Goal: Information Seeking & Learning: Learn about a topic

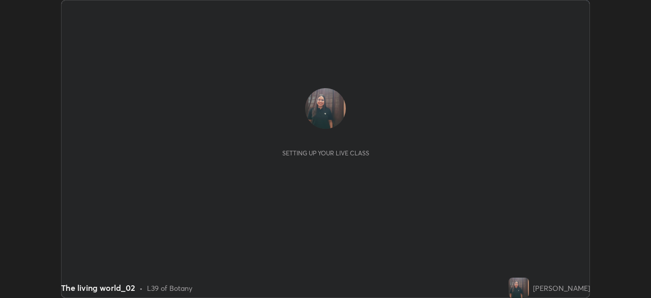
scroll to position [298, 651]
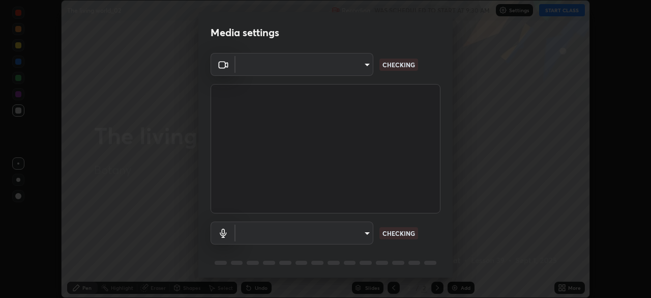
type input "23008043d16b3f933f5d29e9b3769097a1661712bf7e9030f0d00f953f479f19"
type input "ce8bbd661dce354a58a25af5271b3c1bd1d853cc8608d8e3321a5e34fd7f7726"
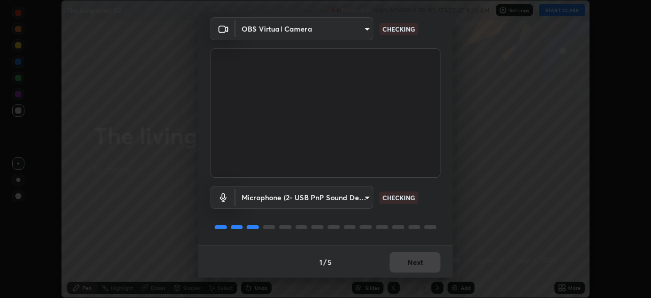
scroll to position [36, 0]
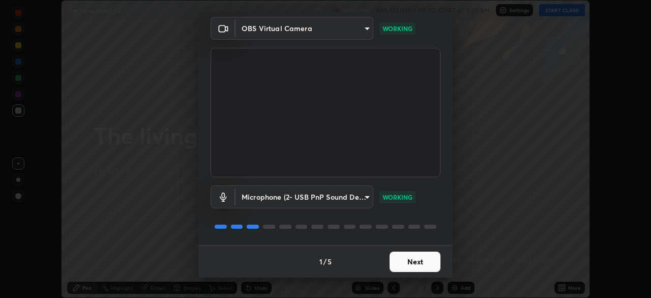
click at [410, 251] on button "Next" at bounding box center [415, 261] width 51 height 20
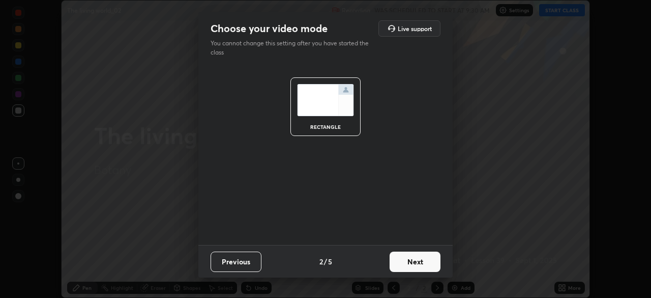
click at [410, 252] on button "Next" at bounding box center [415, 261] width 51 height 20
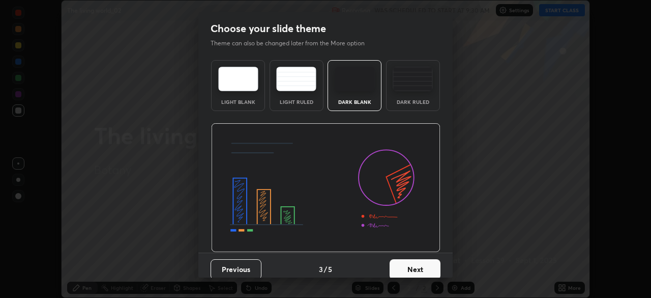
click at [410, 259] on button "Next" at bounding box center [415, 269] width 51 height 20
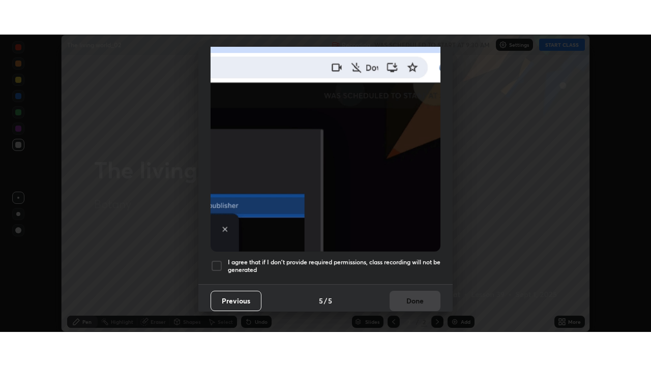
scroll to position [244, 0]
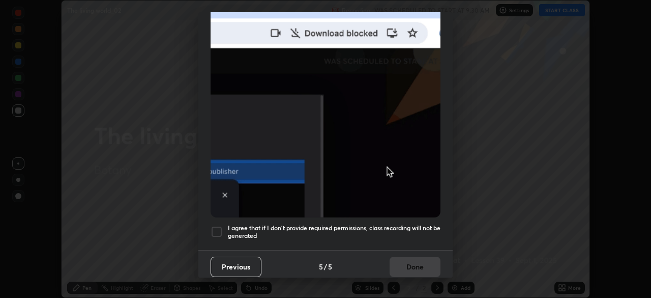
click at [216, 225] on div at bounding box center [217, 231] width 12 height 12
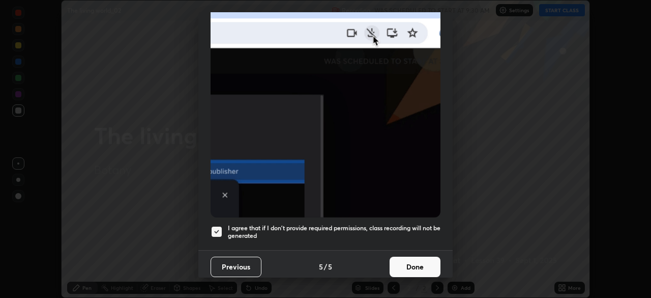
click at [404, 257] on button "Done" at bounding box center [415, 266] width 51 height 20
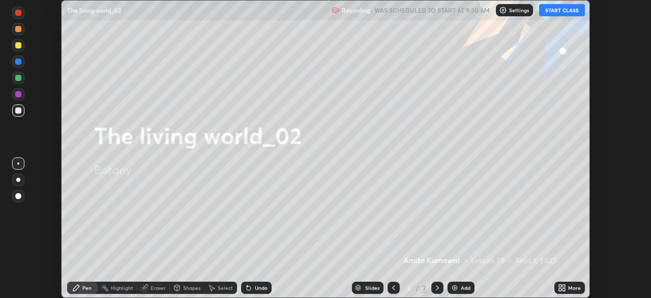
click at [558, 9] on button "START CLASS" at bounding box center [562, 10] width 46 height 12
click at [563, 286] on icon at bounding box center [564, 285] width 3 height 3
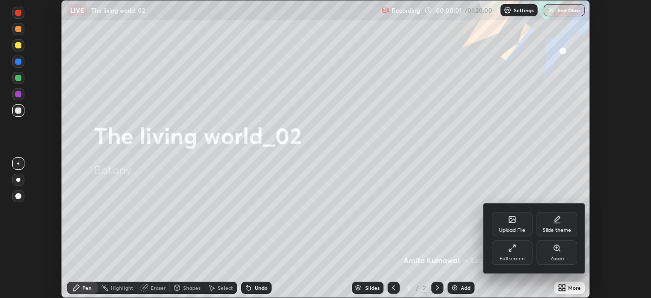
click at [519, 252] on div "Full screen" at bounding box center [512, 252] width 41 height 24
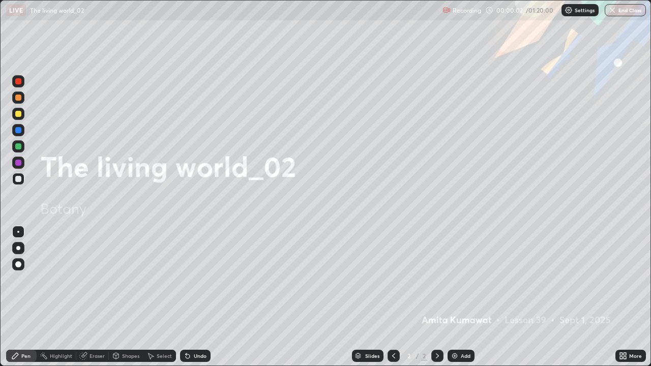
scroll to position [366, 651]
click at [436, 297] on icon at bounding box center [437, 356] width 8 height 8
click at [452, 297] on div "Add" at bounding box center [461, 356] width 27 height 12
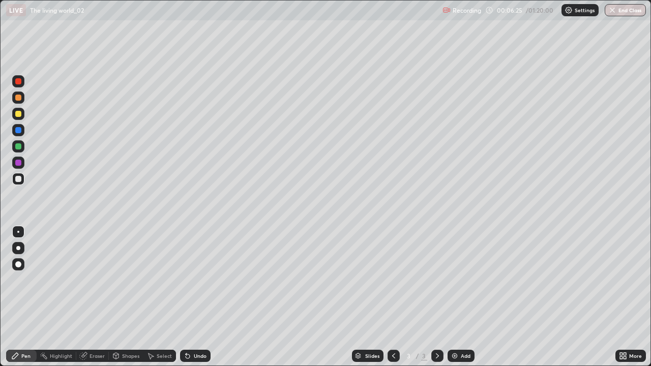
click at [18, 164] on div at bounding box center [18, 163] width 6 height 6
click at [194, 297] on div "Undo" at bounding box center [200, 355] width 13 height 5
click at [195, 297] on div "Undo" at bounding box center [200, 355] width 13 height 5
click at [18, 248] on div at bounding box center [18, 248] width 4 height 4
click at [18, 99] on div at bounding box center [18, 98] width 6 height 6
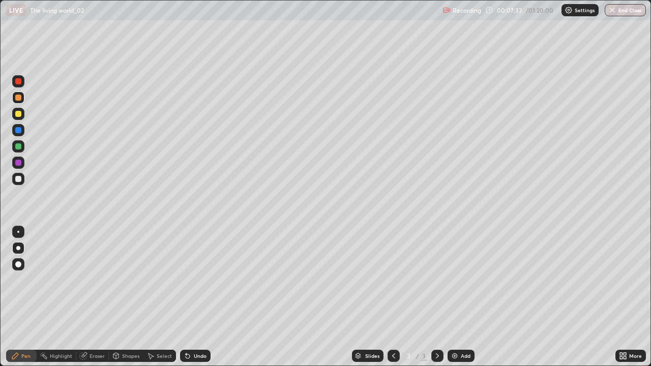
click at [19, 114] on div at bounding box center [18, 114] width 6 height 6
click at [19, 149] on div at bounding box center [18, 146] width 6 height 6
click at [20, 181] on div at bounding box center [18, 179] width 6 height 6
click at [195, 297] on div "Undo" at bounding box center [195, 356] width 31 height 12
click at [22, 160] on div at bounding box center [18, 163] width 12 height 12
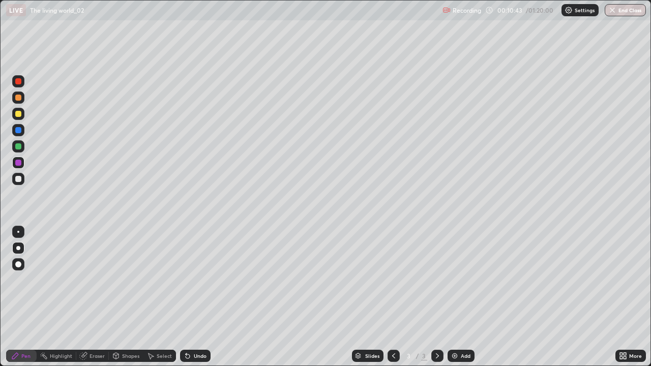
click at [449, 297] on div "Add" at bounding box center [461, 356] width 27 height 12
click at [19, 144] on div at bounding box center [18, 146] width 6 height 6
click at [16, 114] on div at bounding box center [18, 114] width 6 height 6
click at [393, 297] on icon at bounding box center [394, 356] width 8 height 8
click at [436, 297] on icon at bounding box center [437, 356] width 8 height 8
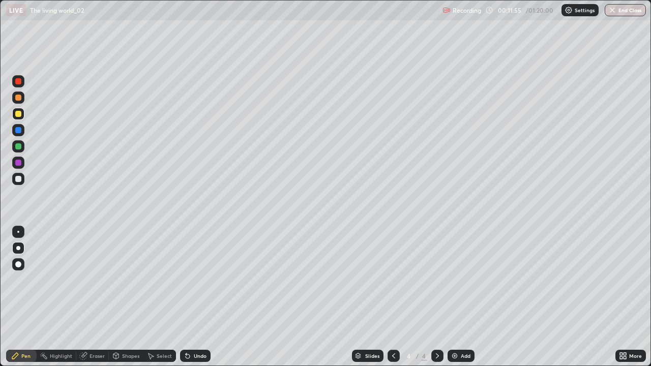
click at [380, 297] on div "Slides" at bounding box center [368, 356] width 32 height 12
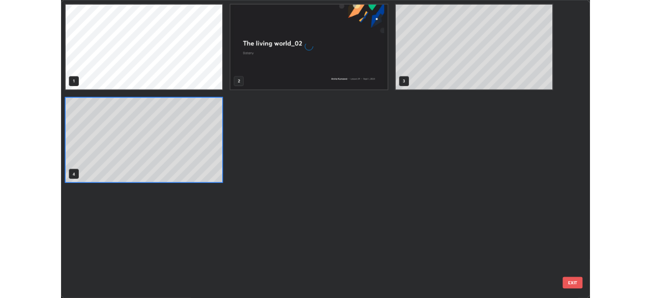
scroll to position [362, 645]
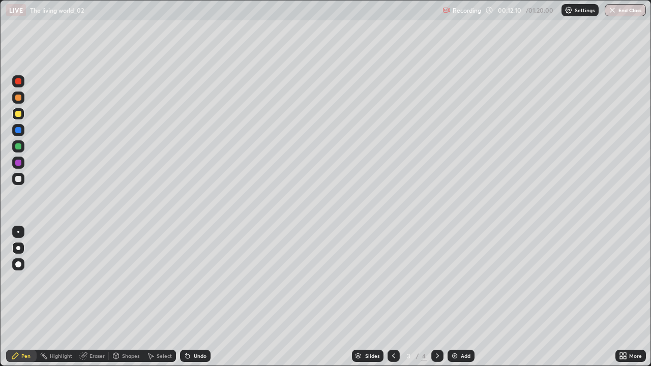
click at [438, 297] on icon at bounding box center [437, 356] width 8 height 8
click at [19, 147] on div at bounding box center [18, 146] width 6 height 6
click at [19, 179] on div at bounding box center [18, 179] width 6 height 6
click at [16, 165] on div at bounding box center [18, 163] width 6 height 6
click at [201, 297] on div "Undo" at bounding box center [200, 355] width 13 height 5
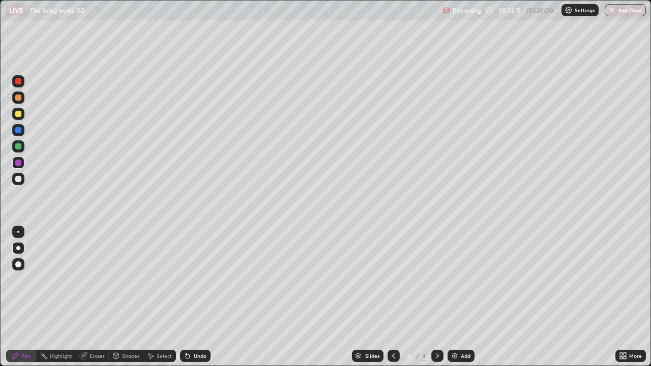
click at [20, 130] on div at bounding box center [18, 130] width 6 height 6
click at [20, 102] on div at bounding box center [18, 98] width 12 height 12
click at [393, 297] on icon at bounding box center [394, 356] width 8 height 8
click at [440, 297] on div at bounding box center [437, 356] width 12 height 12
click at [454, 297] on img at bounding box center [455, 356] width 8 height 8
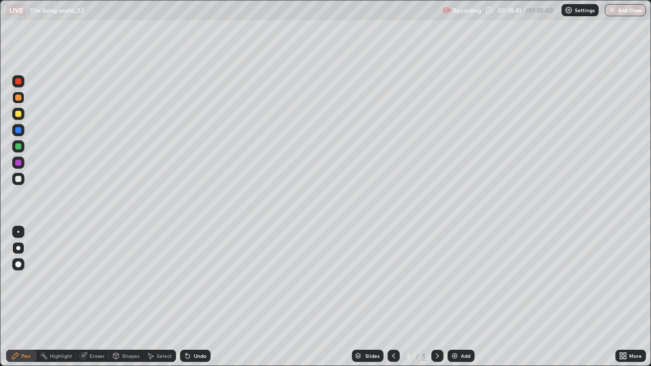
click at [197, 297] on div "Undo" at bounding box center [200, 355] width 13 height 5
click at [19, 179] on div at bounding box center [18, 179] width 6 height 6
click at [578, 130] on button "Undo" at bounding box center [582, 128] width 30 height 12
click at [18, 147] on div at bounding box center [18, 146] width 6 height 6
click at [194, 297] on div "Undo" at bounding box center [200, 355] width 13 height 5
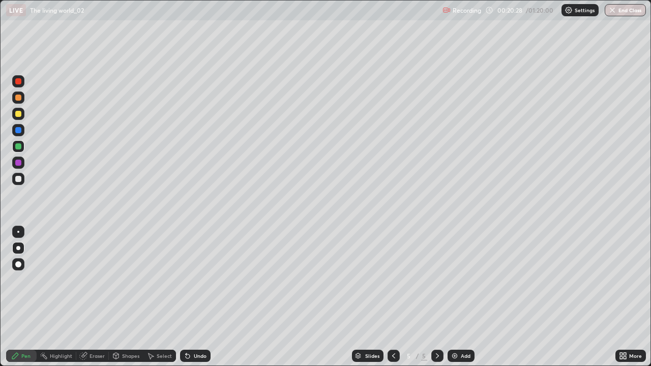
click at [18, 160] on div at bounding box center [18, 163] width 6 height 6
click at [22, 179] on div at bounding box center [18, 179] width 12 height 12
click at [19, 163] on div at bounding box center [18, 163] width 6 height 6
click at [17, 131] on div at bounding box center [18, 130] width 6 height 6
click at [18, 147] on div at bounding box center [18, 146] width 6 height 6
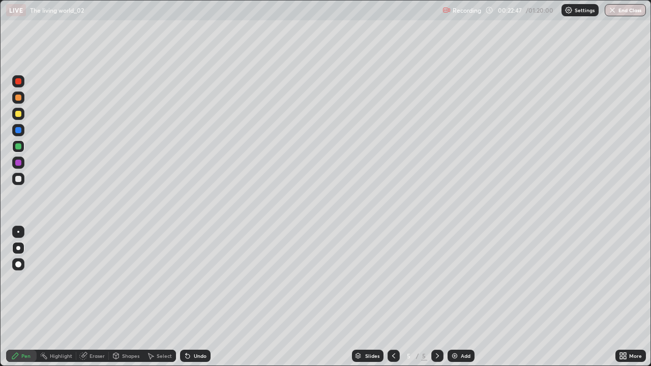
click at [18, 232] on div at bounding box center [18, 232] width 2 height 2
click at [17, 81] on div at bounding box center [18, 81] width 6 height 6
click at [193, 297] on div "Undo" at bounding box center [195, 356] width 31 height 12
click at [19, 150] on div at bounding box center [18, 146] width 12 height 12
click at [18, 80] on div at bounding box center [18, 81] width 6 height 6
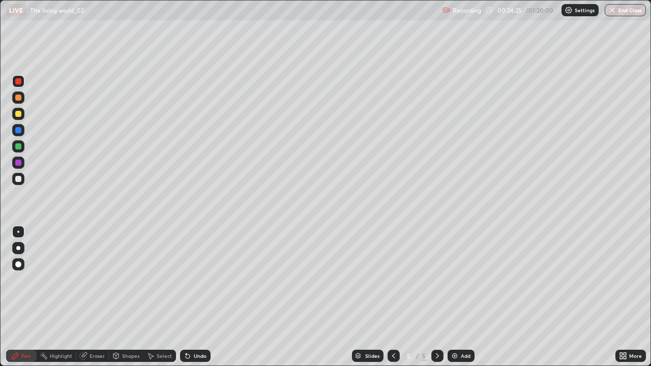
click at [18, 247] on div at bounding box center [18, 248] width 4 height 4
click at [22, 180] on div at bounding box center [18, 179] width 12 height 12
click at [452, 297] on img at bounding box center [455, 356] width 8 height 8
click at [19, 162] on div at bounding box center [18, 163] width 6 height 6
click at [18, 180] on div at bounding box center [18, 179] width 6 height 6
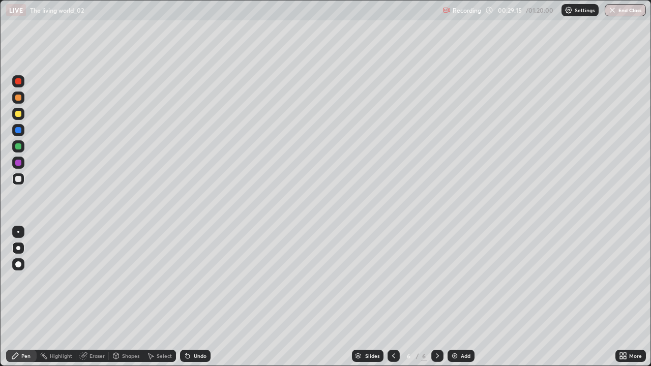
click at [20, 132] on div at bounding box center [18, 130] width 6 height 6
click at [16, 161] on div at bounding box center [18, 163] width 6 height 6
click at [16, 130] on div at bounding box center [18, 130] width 6 height 6
click at [194, 297] on div "Undo" at bounding box center [200, 355] width 13 height 5
click at [194, 297] on div "Undo" at bounding box center [195, 356] width 31 height 12
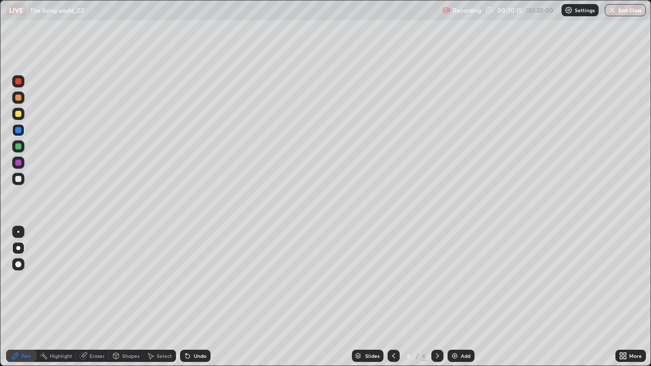
click at [194, 297] on div "Undo" at bounding box center [200, 355] width 13 height 5
click at [195, 297] on div "Undo" at bounding box center [195, 356] width 31 height 12
click at [194, 297] on div "Undo" at bounding box center [195, 356] width 31 height 12
click at [195, 297] on div "Undo" at bounding box center [195, 356] width 31 height 12
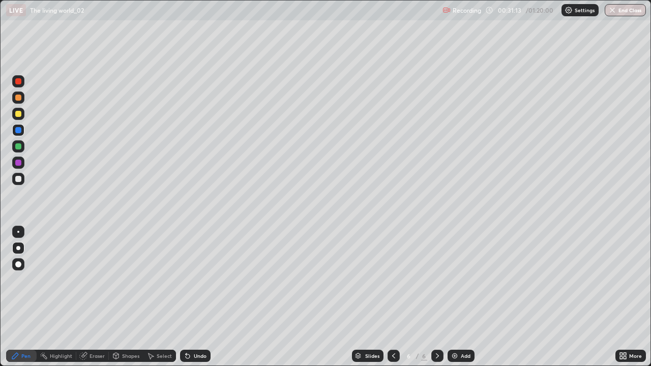
click at [22, 179] on div at bounding box center [18, 179] width 12 height 12
click at [18, 100] on div at bounding box center [18, 98] width 6 height 6
click at [19, 134] on div at bounding box center [18, 130] width 12 height 12
click at [207, 297] on div "Undo" at bounding box center [195, 356] width 31 height 12
click at [19, 108] on div at bounding box center [18, 114] width 12 height 12
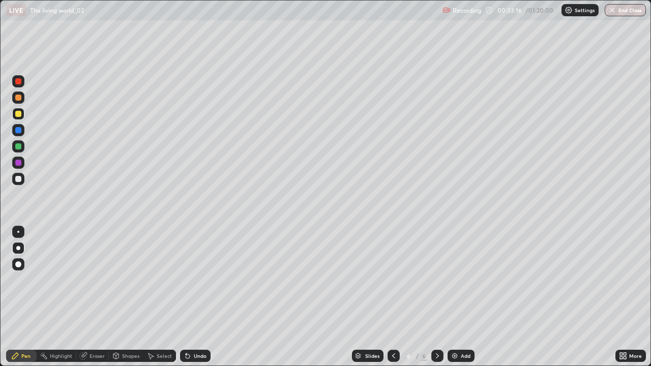
click at [202, 297] on div "Undo" at bounding box center [200, 355] width 13 height 5
click at [205, 297] on div "Undo" at bounding box center [195, 356] width 31 height 12
click at [436, 297] on icon at bounding box center [437, 356] width 8 height 8
click at [454, 297] on img at bounding box center [455, 356] width 8 height 8
click at [17, 160] on div at bounding box center [18, 163] width 6 height 6
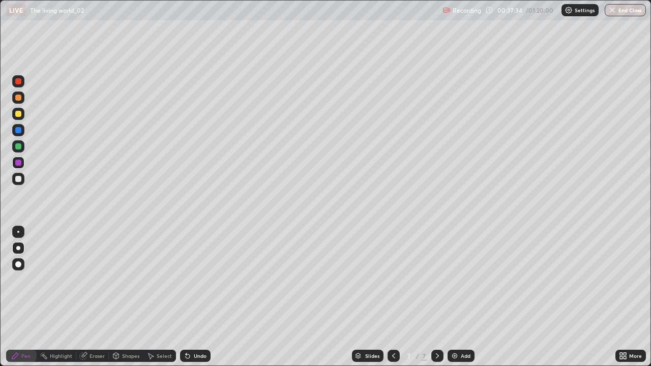
click at [22, 114] on div at bounding box center [18, 114] width 12 height 12
click at [18, 97] on div at bounding box center [18, 98] width 6 height 6
click at [90, 297] on div "Eraser" at bounding box center [97, 355] width 15 height 5
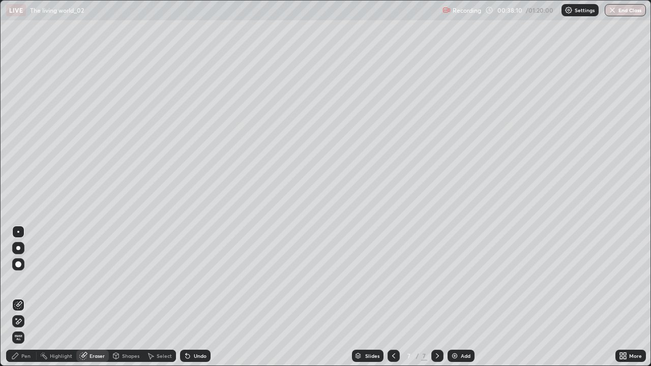
click at [63, 297] on div "Highlight" at bounding box center [61, 355] width 22 height 5
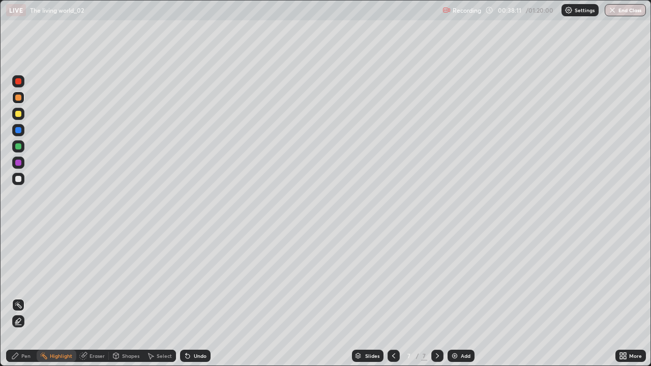
click at [19, 297] on icon at bounding box center [18, 321] width 8 height 8
click at [13, 297] on icon at bounding box center [15, 356] width 8 height 8
click at [21, 166] on div at bounding box center [18, 163] width 12 height 12
click at [19, 149] on div at bounding box center [18, 146] width 6 height 6
click at [436, 297] on icon at bounding box center [437, 356] width 8 height 8
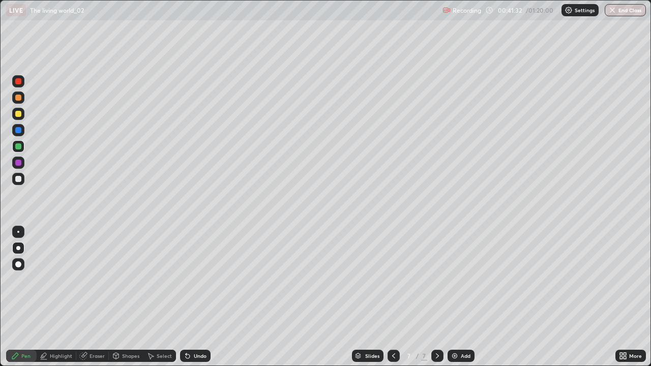
click at [451, 297] on img at bounding box center [455, 356] width 8 height 8
click at [19, 164] on div at bounding box center [18, 163] width 6 height 6
click at [23, 181] on div at bounding box center [18, 179] width 12 height 12
click at [18, 165] on div at bounding box center [18, 163] width 6 height 6
click at [196, 297] on div "Undo" at bounding box center [200, 355] width 13 height 5
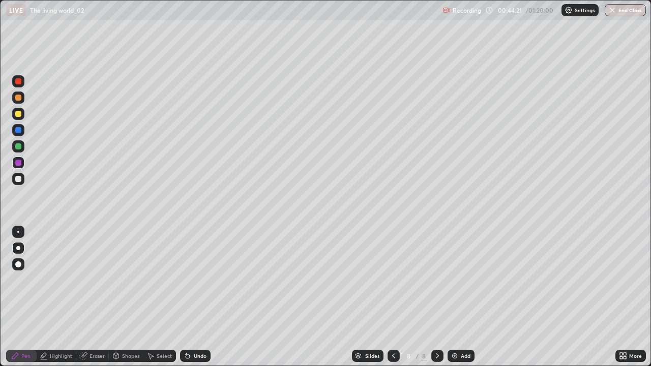
click at [19, 148] on div at bounding box center [18, 146] width 6 height 6
click at [19, 162] on div at bounding box center [18, 163] width 6 height 6
click at [393, 297] on icon at bounding box center [394, 356] width 8 height 8
click at [436, 297] on div at bounding box center [437, 356] width 12 height 12
click at [620, 297] on div "More" at bounding box center [630, 356] width 31 height 12
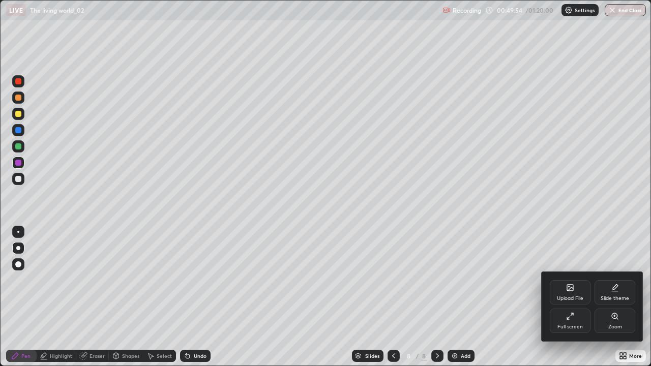
click at [569, 297] on icon at bounding box center [570, 316] width 8 height 8
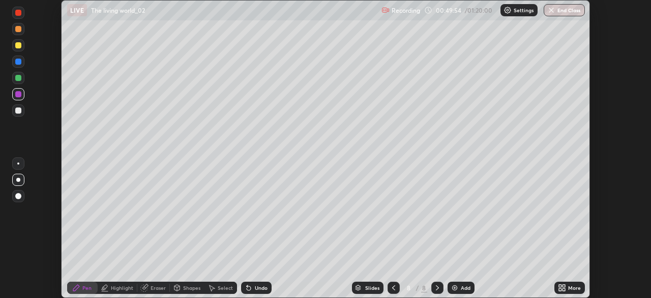
scroll to position [50565, 50212]
click at [564, 289] on icon at bounding box center [564, 289] width 3 height 3
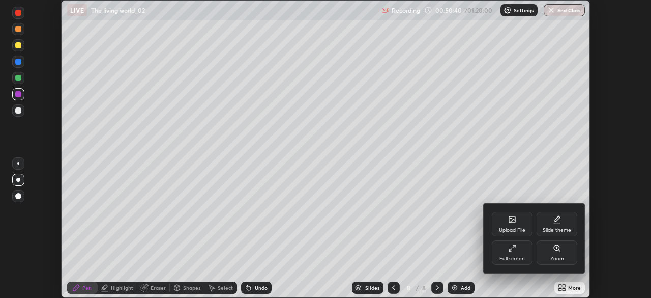
click at [508, 227] on div "Upload File" at bounding box center [512, 229] width 26 height 5
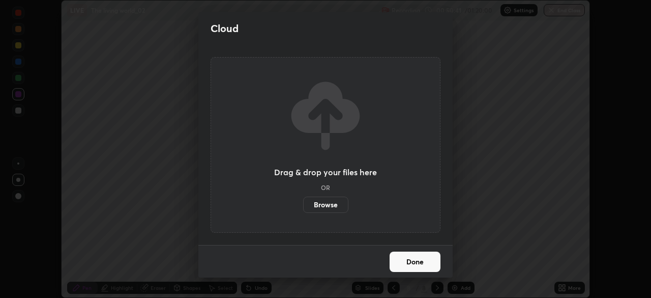
click at [338, 200] on label "Browse" at bounding box center [325, 204] width 45 height 16
click at [303, 200] on input "Browse" at bounding box center [303, 204] width 0 height 16
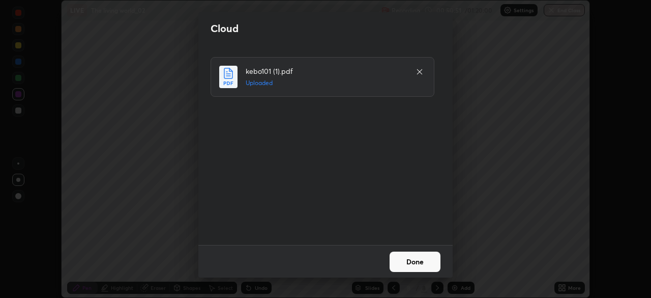
click at [413, 262] on button "Done" at bounding box center [415, 261] width 51 height 20
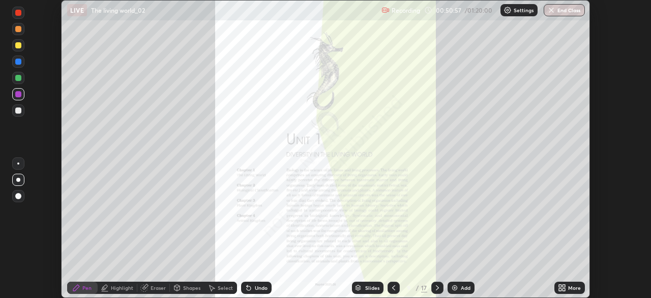
click at [365, 285] on div "Slides" at bounding box center [372, 287] width 14 height 5
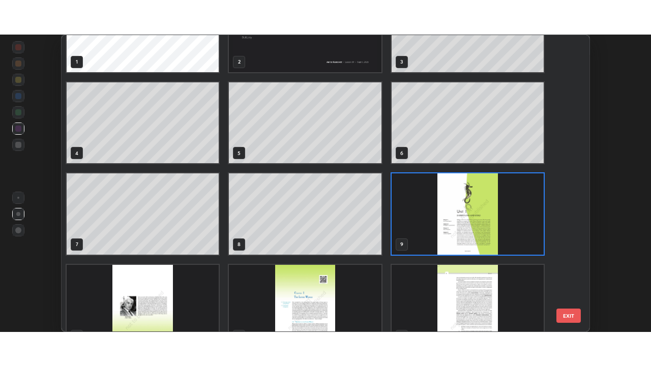
scroll to position [160, 0]
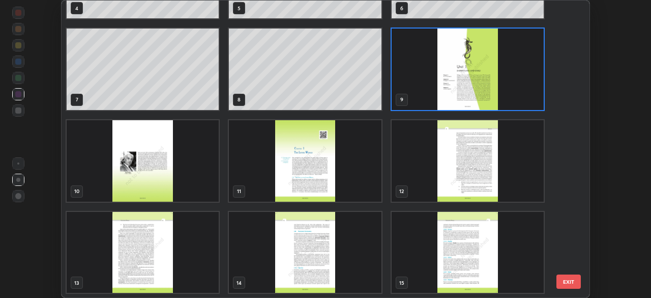
click at [316, 179] on img "grid" at bounding box center [305, 160] width 152 height 81
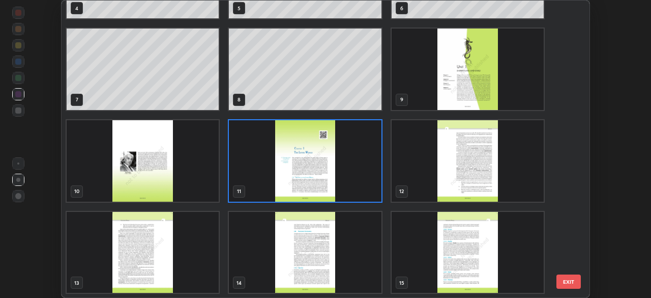
click at [318, 179] on img "grid" at bounding box center [305, 160] width 152 height 81
click at [325, 181] on img "grid" at bounding box center [305, 160] width 152 height 81
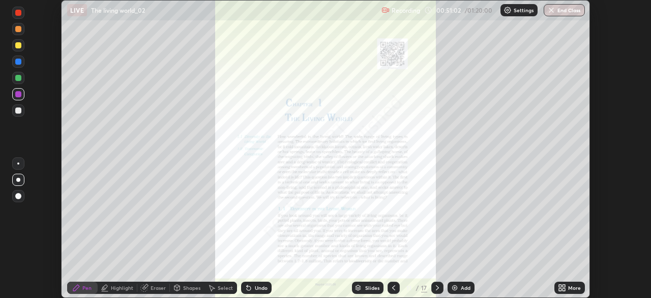
click at [555, 282] on div "More" at bounding box center [569, 287] width 31 height 20
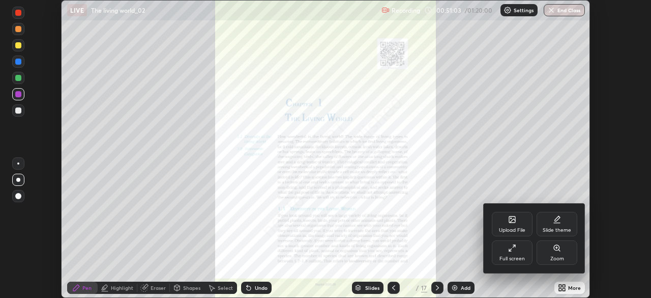
click at [517, 250] on div "Full screen" at bounding box center [512, 252] width 41 height 24
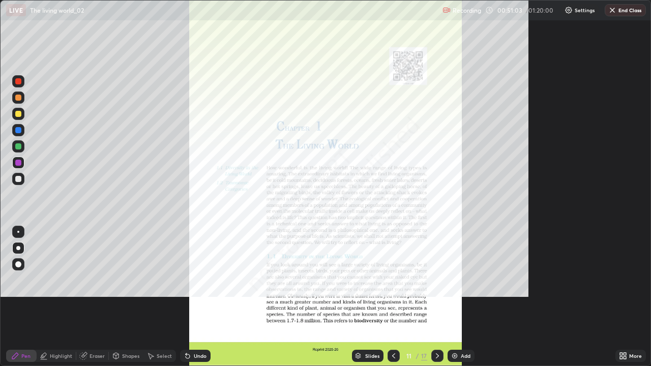
scroll to position [366, 651]
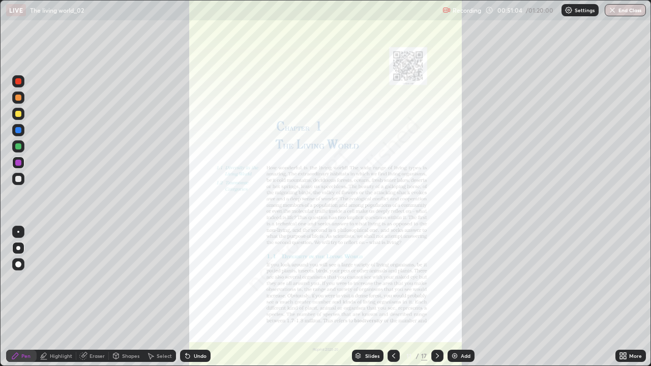
click at [620, 297] on div "More" at bounding box center [630, 356] width 31 height 12
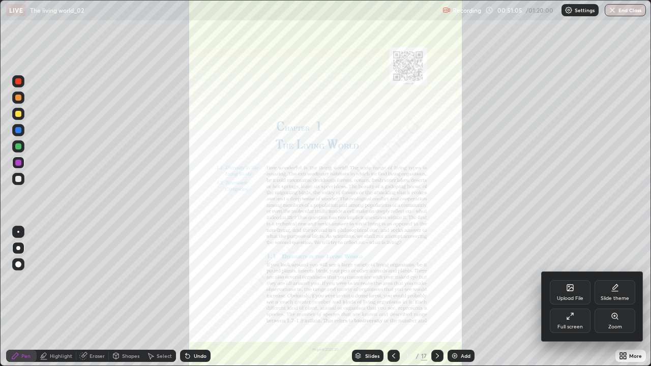
click at [612, 297] on icon at bounding box center [615, 316] width 8 height 8
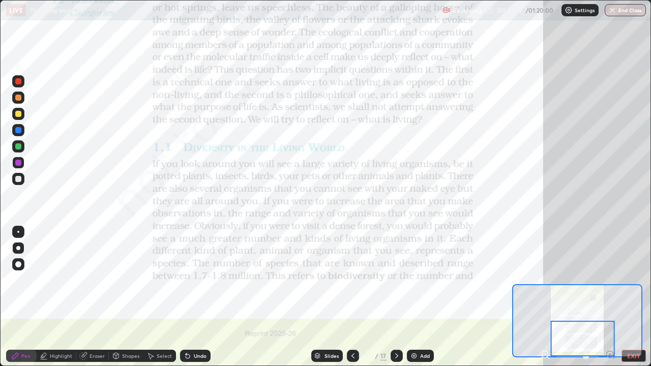
click at [67, 297] on div "Highlight" at bounding box center [57, 356] width 40 height 12
click at [397, 297] on icon at bounding box center [397, 356] width 8 height 8
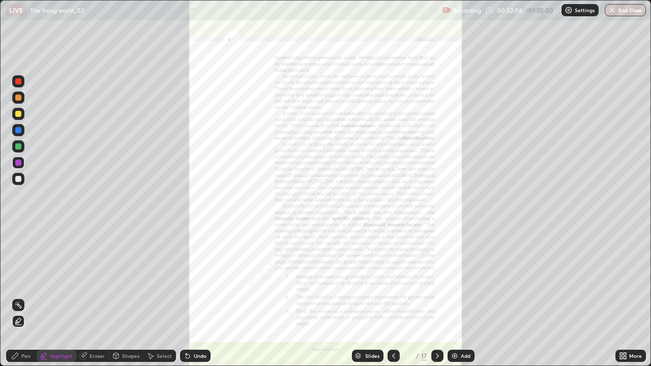
click at [621, 297] on icon at bounding box center [623, 356] width 8 height 8
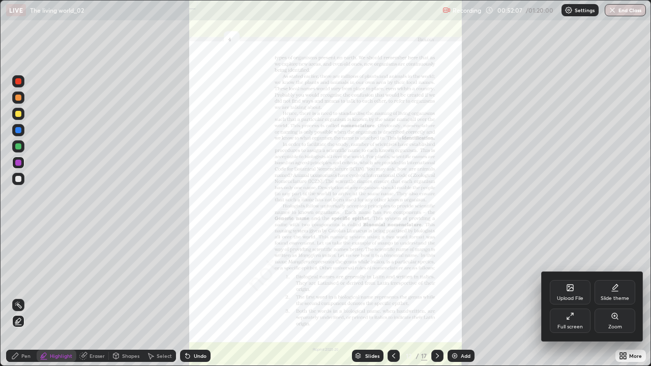
click at [611, 297] on icon at bounding box center [615, 316] width 8 height 8
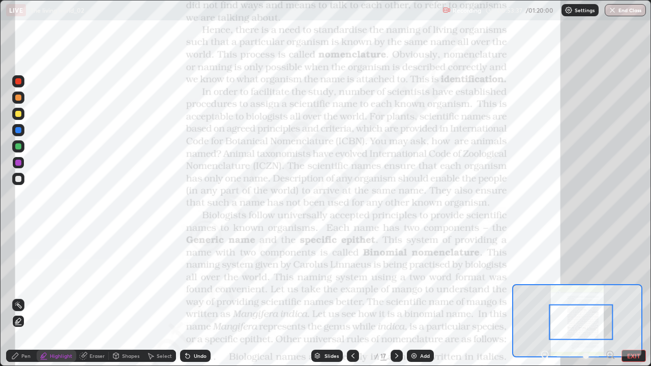
click at [319, 297] on div "Slides" at bounding box center [327, 356] width 32 height 12
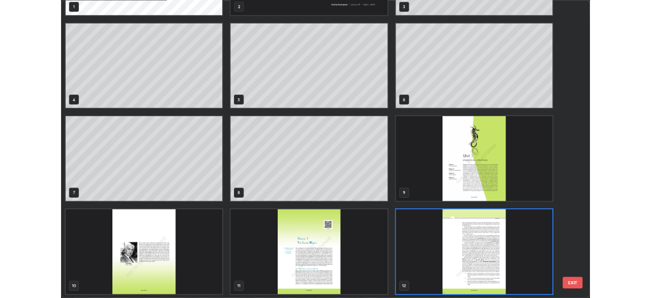
scroll to position [362, 645]
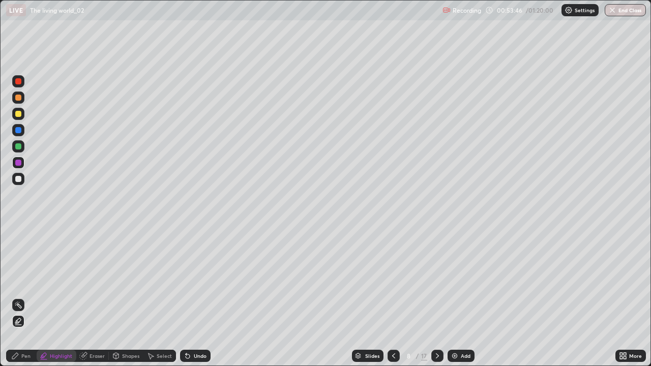
click at [392, 297] on icon at bounding box center [394, 356] width 8 height 8
click at [436, 297] on icon at bounding box center [437, 356] width 8 height 8
click at [457, 297] on img at bounding box center [455, 356] width 8 height 8
click at [24, 297] on div "Pen" at bounding box center [25, 355] width 9 height 5
click at [13, 181] on div at bounding box center [18, 179] width 12 height 12
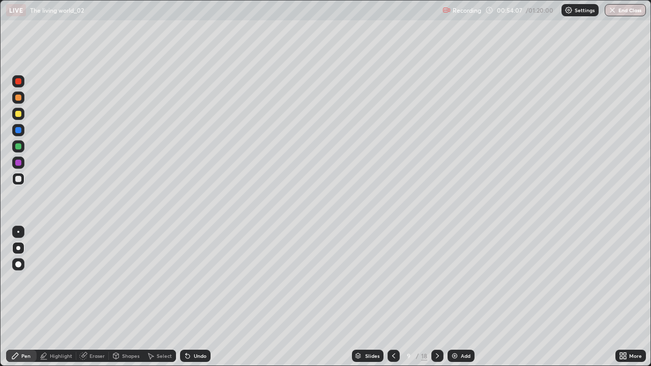
click at [18, 98] on div at bounding box center [18, 98] width 6 height 6
click at [23, 178] on div at bounding box center [18, 179] width 12 height 12
click at [17, 146] on div at bounding box center [18, 146] width 6 height 6
click at [18, 98] on div at bounding box center [18, 98] width 6 height 6
click at [18, 166] on div at bounding box center [18, 163] width 12 height 12
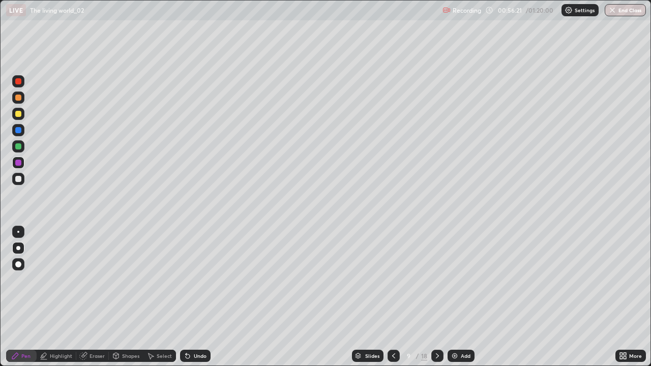
click at [19, 181] on div at bounding box center [18, 179] width 6 height 6
click at [18, 81] on div at bounding box center [18, 81] width 6 height 6
click at [18, 147] on div at bounding box center [18, 146] width 6 height 6
click at [17, 184] on div at bounding box center [18, 179] width 12 height 12
click at [454, 297] on img at bounding box center [455, 356] width 8 height 8
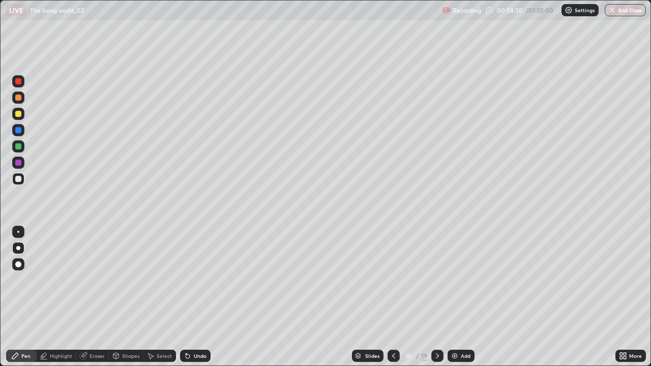
click at [393, 297] on icon at bounding box center [394, 356] width 8 height 8
click at [437, 297] on icon at bounding box center [437, 356] width 8 height 8
click at [19, 111] on div at bounding box center [18, 114] width 6 height 6
click at [391, 297] on icon at bounding box center [394, 356] width 8 height 8
click at [431, 297] on div at bounding box center [437, 356] width 12 height 12
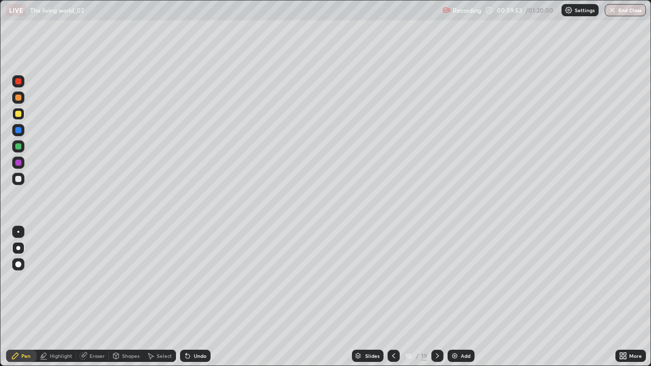
click at [19, 149] on div at bounding box center [18, 146] width 6 height 6
click at [393, 297] on icon at bounding box center [394, 356] width 8 height 8
click at [436, 297] on icon at bounding box center [437, 356] width 8 height 8
click at [89, 297] on div "Eraser" at bounding box center [92, 356] width 33 height 12
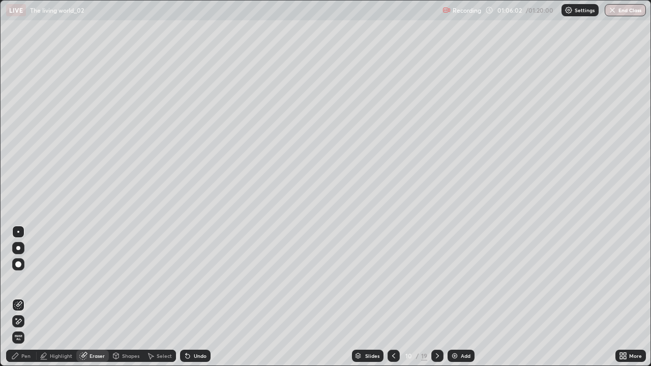
click at [23, 297] on div "Pen" at bounding box center [21, 356] width 31 height 12
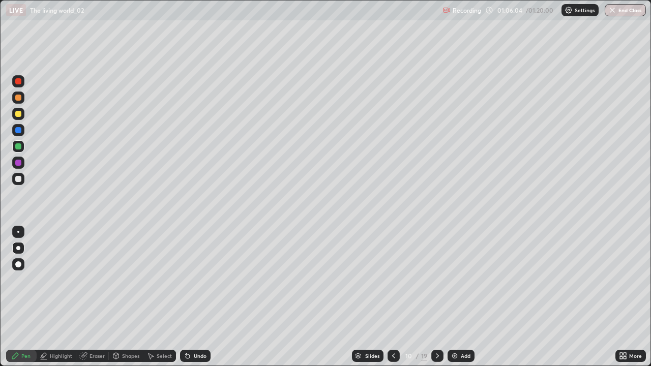
click at [17, 178] on div at bounding box center [18, 179] width 6 height 6
click at [18, 163] on div at bounding box center [18, 163] width 6 height 6
click at [19, 130] on div at bounding box center [18, 130] width 6 height 6
click at [19, 147] on div at bounding box center [18, 146] width 6 height 6
click at [437, 297] on icon at bounding box center [437, 355] width 3 height 5
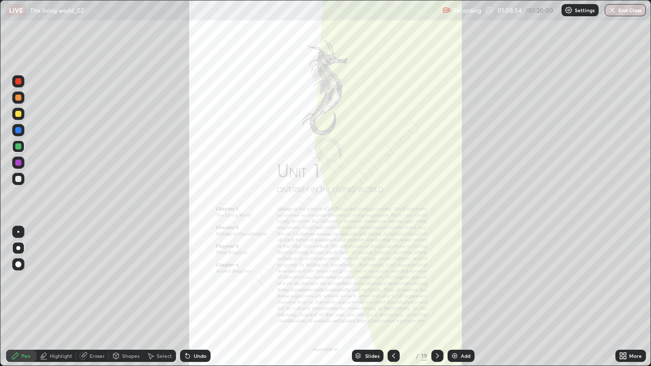
click at [393, 297] on icon at bounding box center [394, 356] width 8 height 8
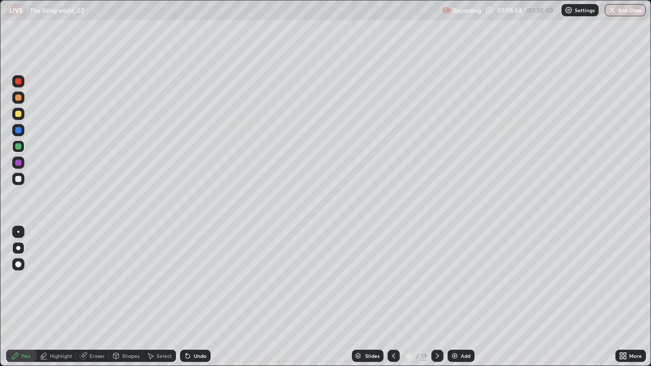
click at [454, 297] on div "Add" at bounding box center [461, 356] width 27 height 12
click at [19, 164] on div at bounding box center [18, 163] width 6 height 6
click at [18, 176] on div at bounding box center [18, 179] width 6 height 6
click at [21, 142] on div at bounding box center [18, 146] width 12 height 12
click at [19, 130] on div at bounding box center [18, 130] width 6 height 6
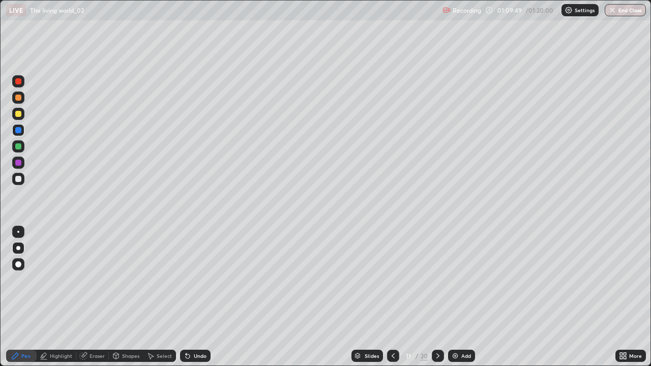
click at [200, 297] on div "Undo" at bounding box center [200, 355] width 13 height 5
click at [198, 297] on div "Undo" at bounding box center [200, 355] width 13 height 5
click at [19, 115] on div at bounding box center [18, 114] width 6 height 6
click at [23, 180] on div at bounding box center [18, 179] width 12 height 12
click at [21, 161] on div at bounding box center [18, 163] width 6 height 6
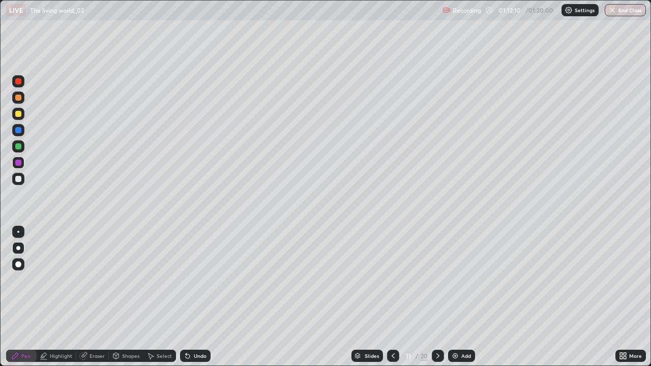
click at [21, 145] on div at bounding box center [18, 146] width 6 height 6
click at [20, 81] on div at bounding box center [18, 81] width 6 height 6
click at [194, 297] on div "Undo" at bounding box center [200, 355] width 13 height 5
click at [392, 297] on icon at bounding box center [393, 356] width 8 height 8
click at [437, 297] on icon at bounding box center [438, 356] width 8 height 8
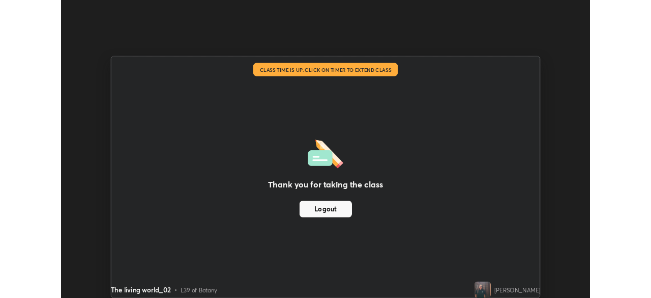
scroll to position [50565, 50212]
